Goal: Information Seeking & Learning: Learn about a topic

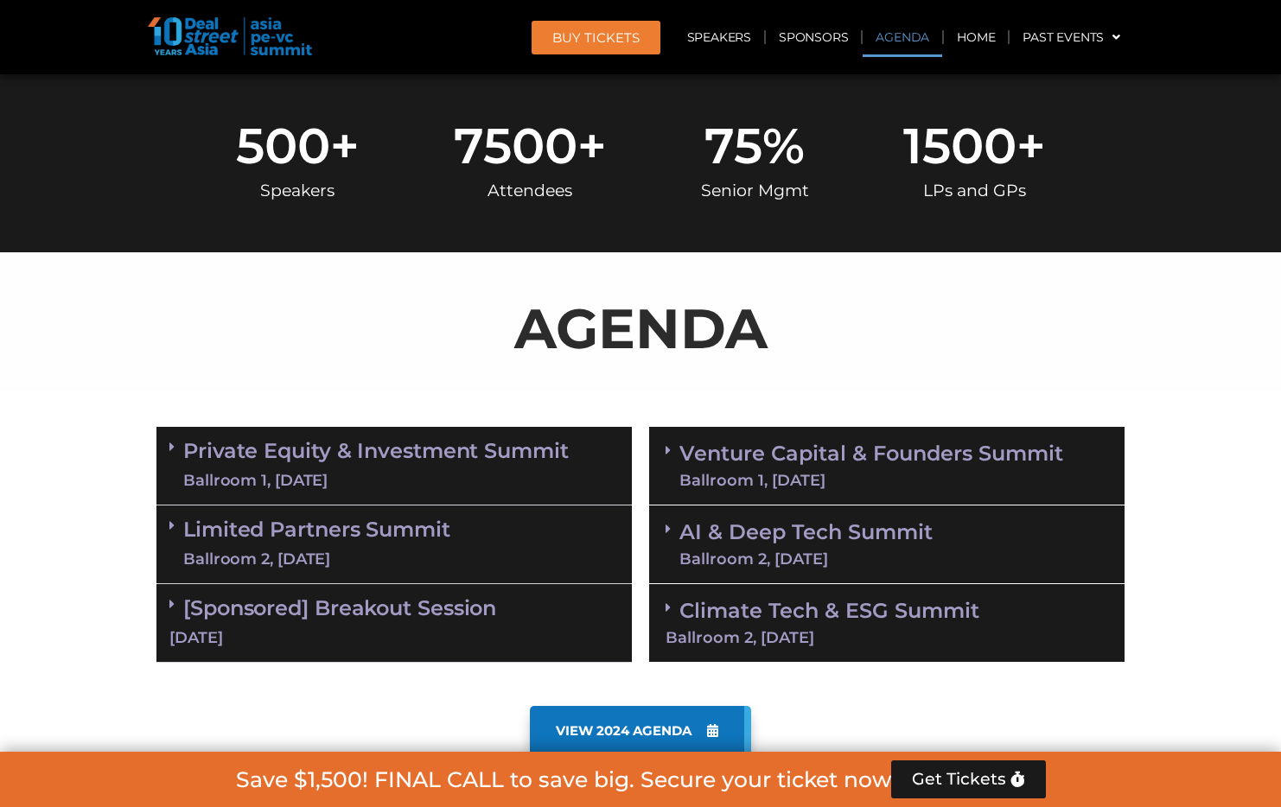
scroll to position [708, 0]
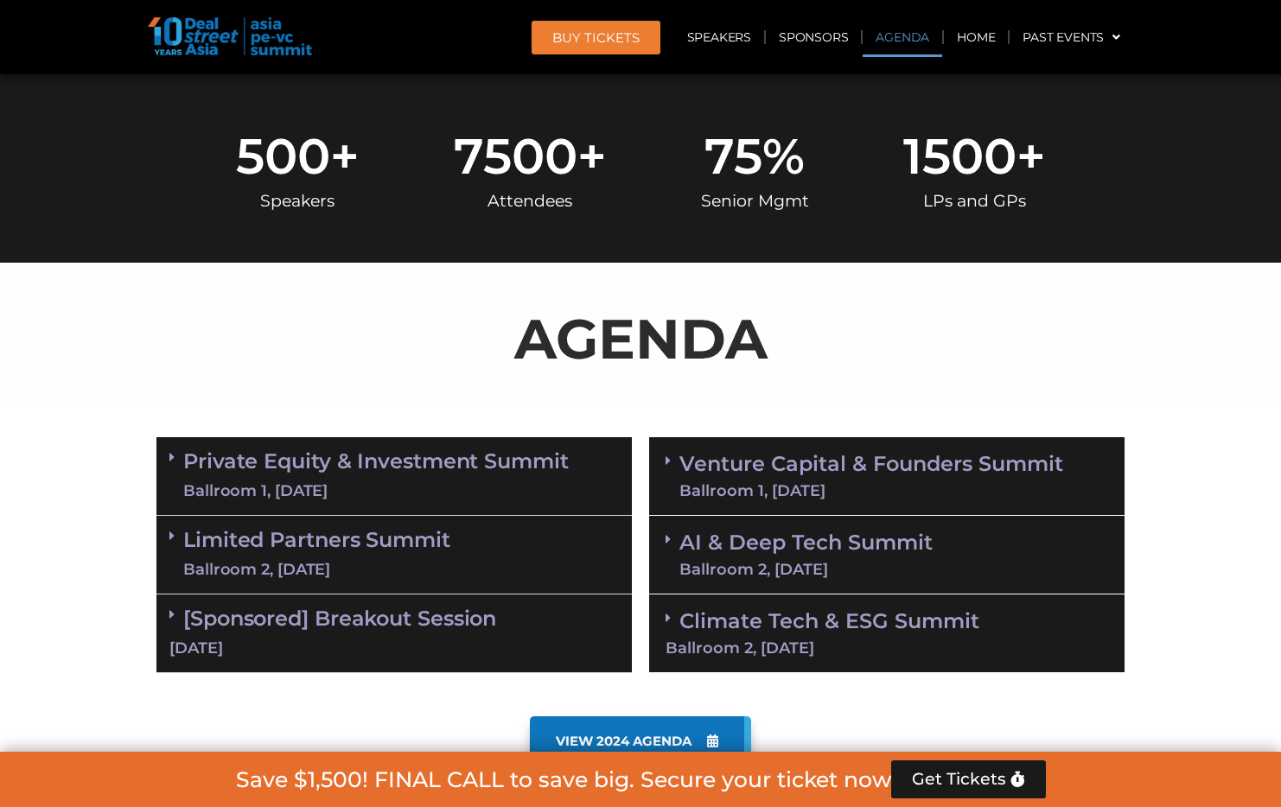
click at [444, 615] on link "[Sponsored] Breakout Session [DATE]" at bounding box center [393, 633] width 449 height 54
click at [440, 553] on link "Limited Partners [GEOGRAPHIC_DATA] 2, [DATE]" at bounding box center [316, 555] width 267 height 52
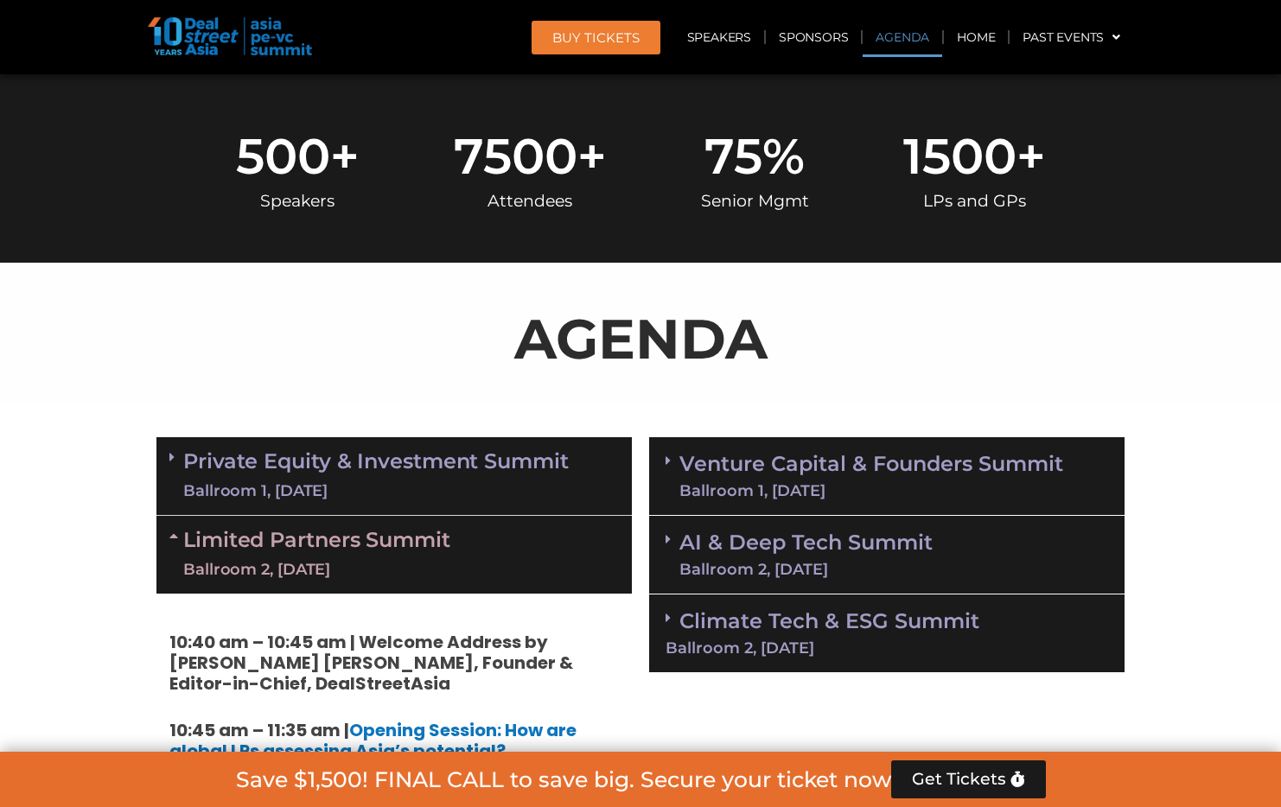
click at [435, 481] on div "Ballroom 1, [DATE]" at bounding box center [376, 492] width 386 height 22
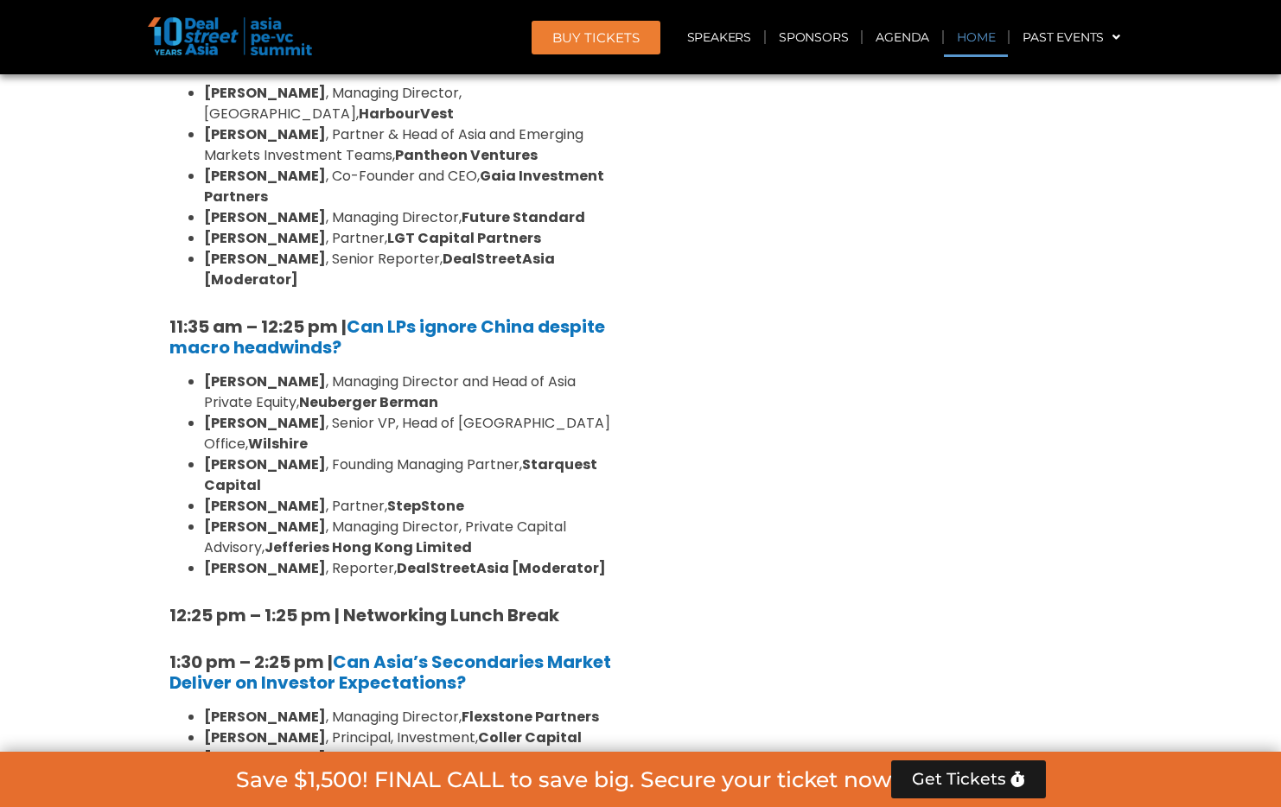
scroll to position [4247, 0]
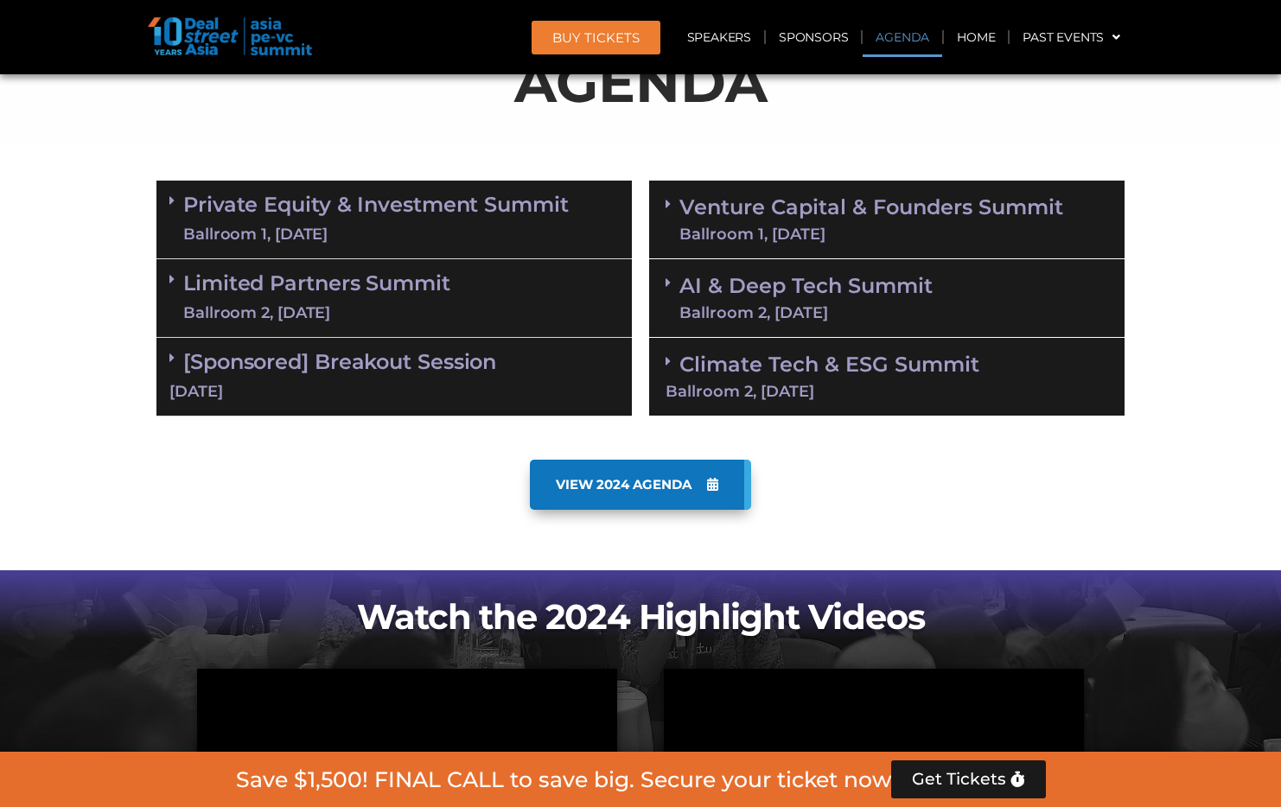
scroll to position [949, 0]
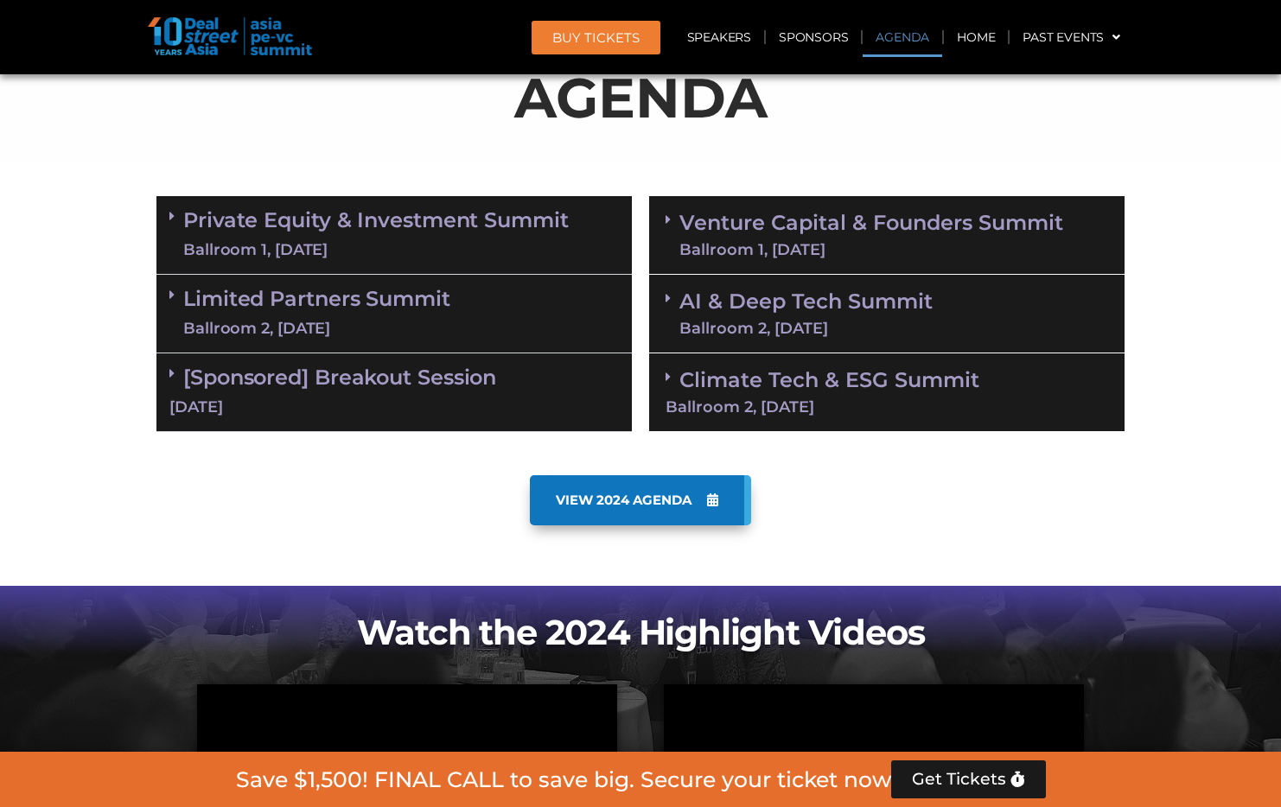
click at [519, 253] on div "Ballroom 1, [DATE]" at bounding box center [376, 250] width 386 height 22
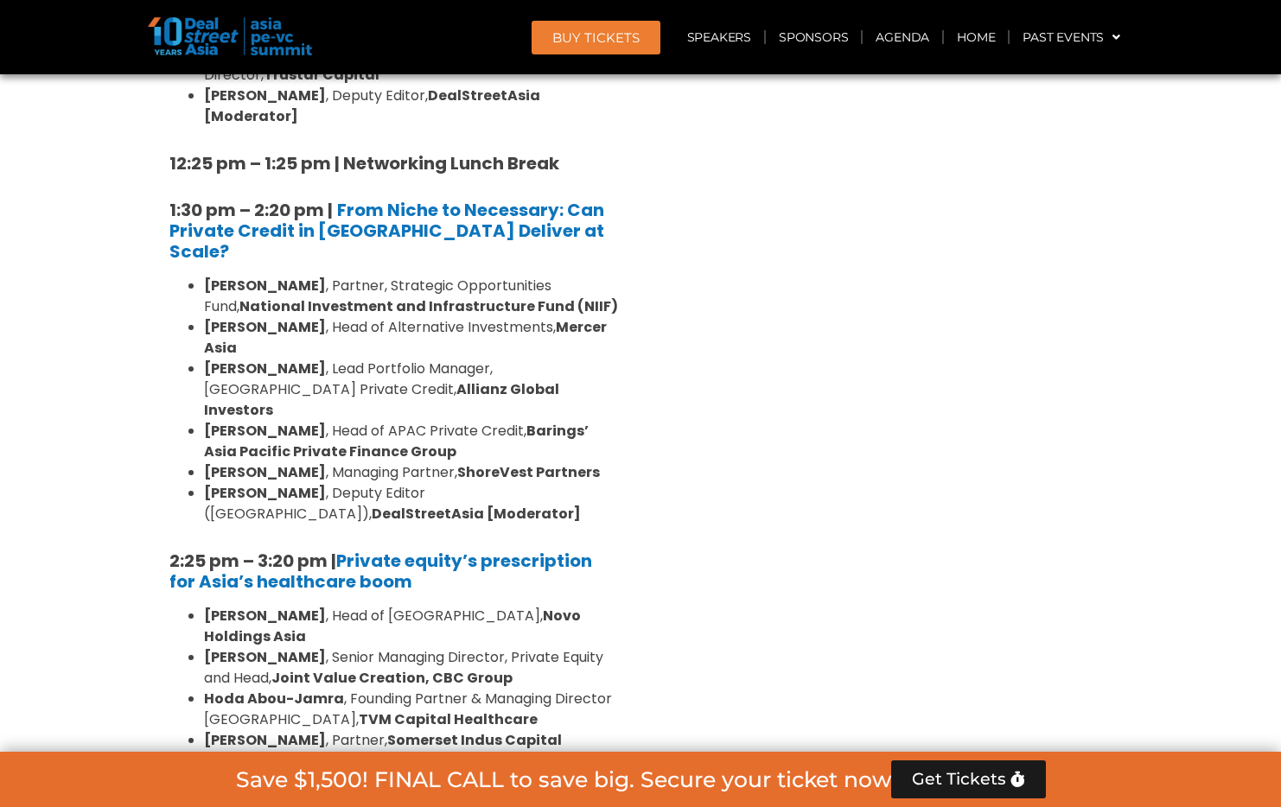
scroll to position [2638, 0]
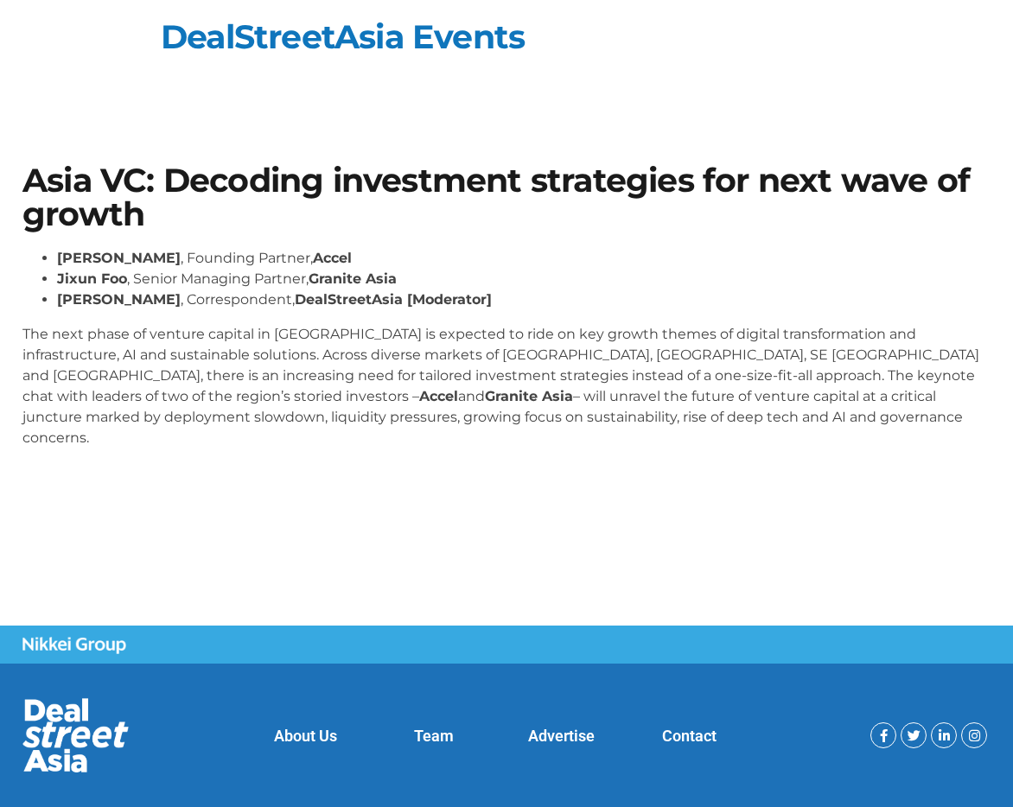
drag, startPoint x: 59, startPoint y: 257, endPoint x: 191, endPoint y: 258, distance: 132.2
click at [181, 258] on strong "[PERSON_NAME]" at bounding box center [119, 258] width 124 height 16
